Goal: Task Accomplishment & Management: Complete application form

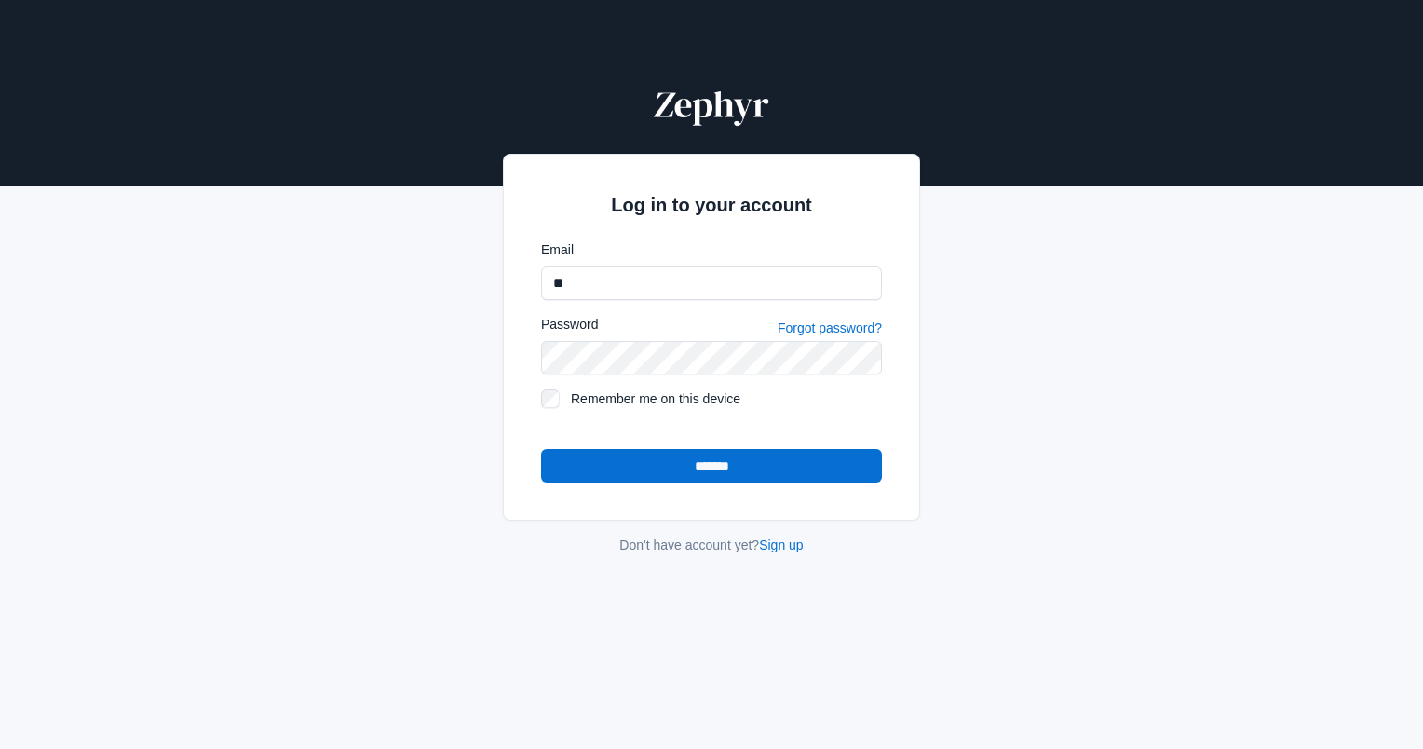
type input "**********"
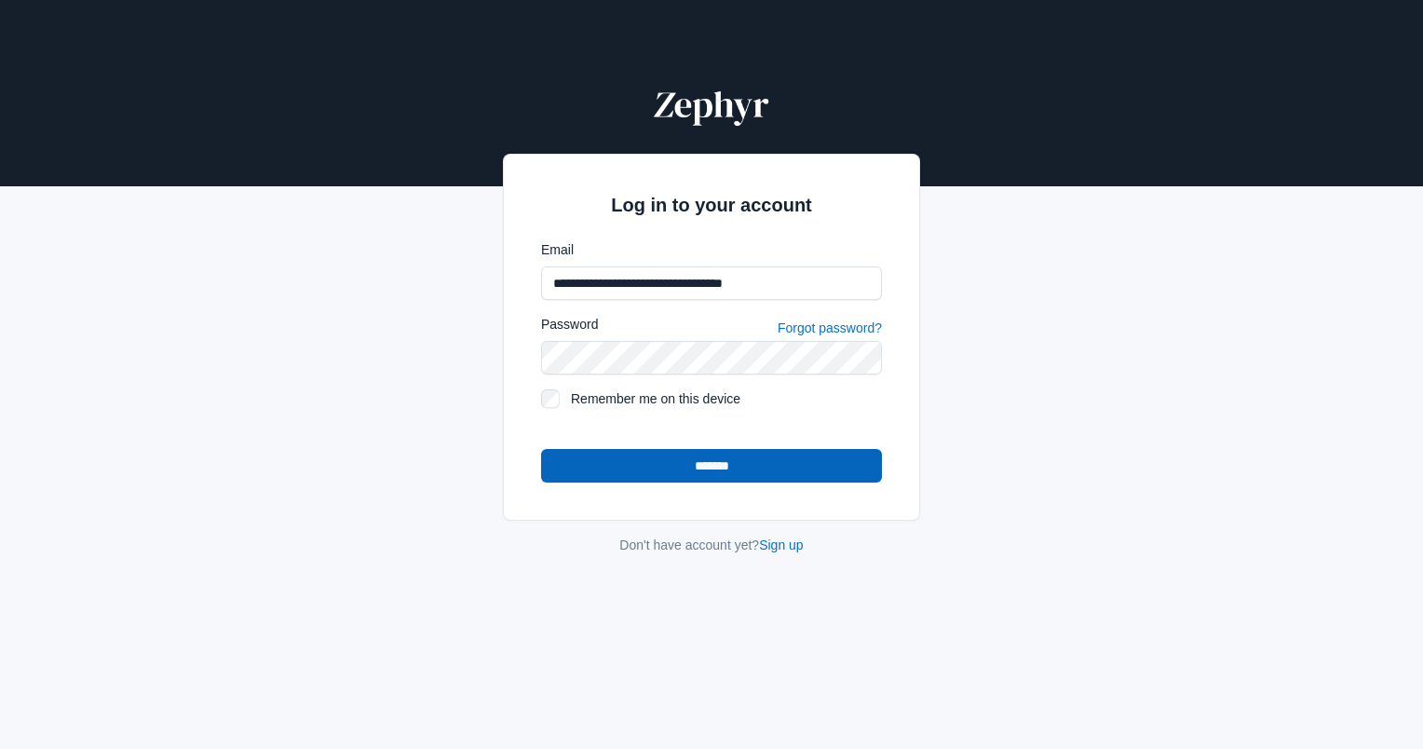
click at [665, 457] on input "*******" at bounding box center [711, 466] width 341 height 34
